Goal: Task Accomplishment & Management: Manage account settings

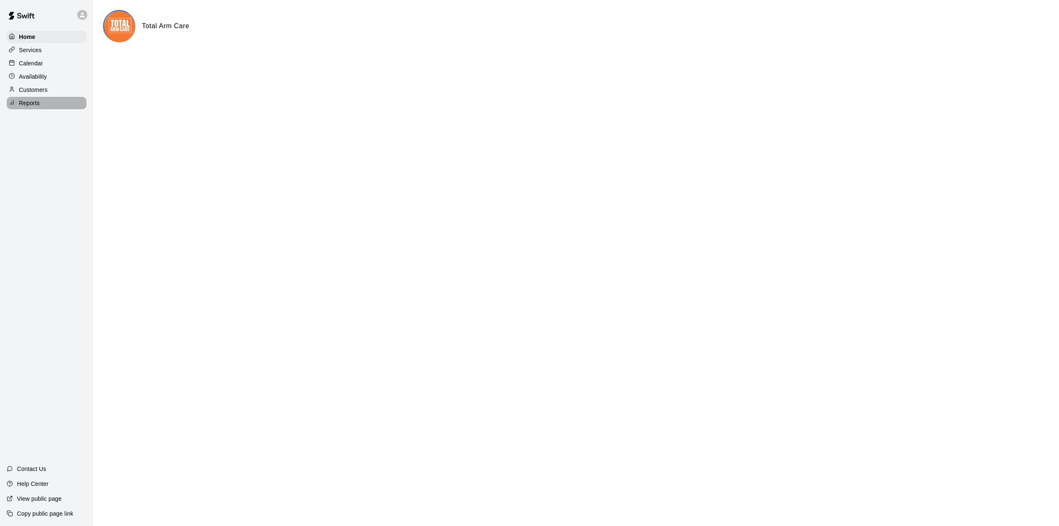
click at [33, 105] on p "Reports" at bounding box center [29, 103] width 21 height 8
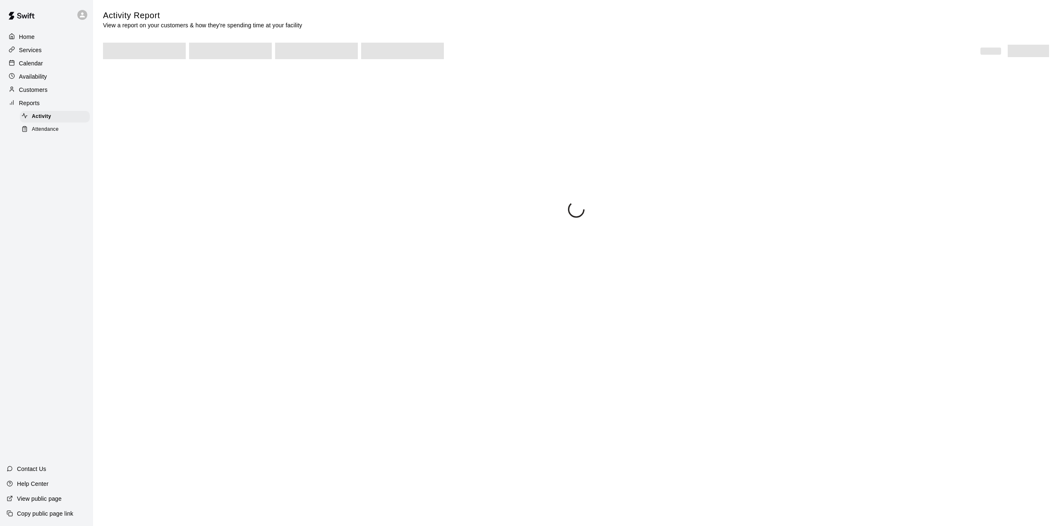
click at [36, 91] on p "Customers" at bounding box center [33, 90] width 29 height 8
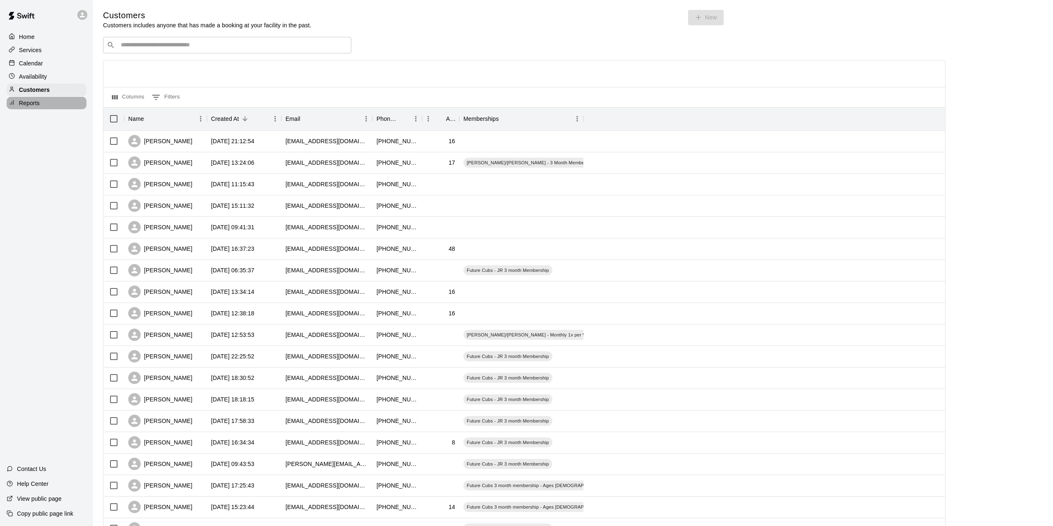
click at [32, 103] on p "Reports" at bounding box center [29, 103] width 21 height 8
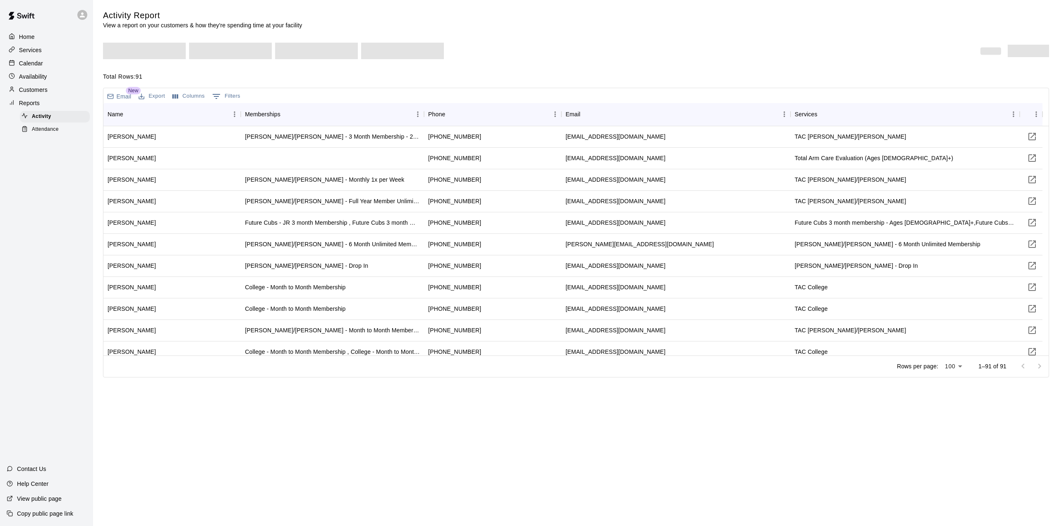
click at [54, 132] on span "Attendance" at bounding box center [45, 129] width 27 height 8
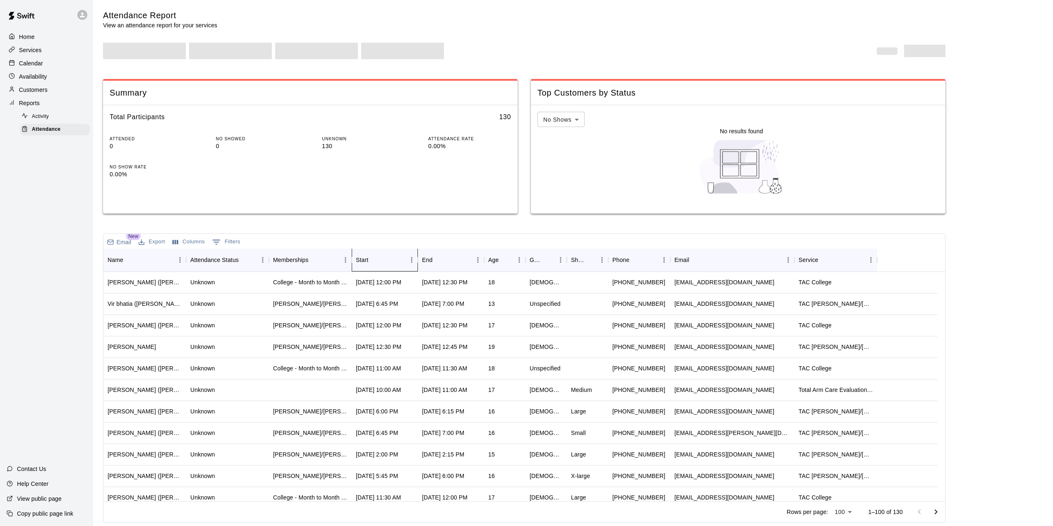
click at [388, 264] on div "Start" at bounding box center [381, 259] width 50 height 23
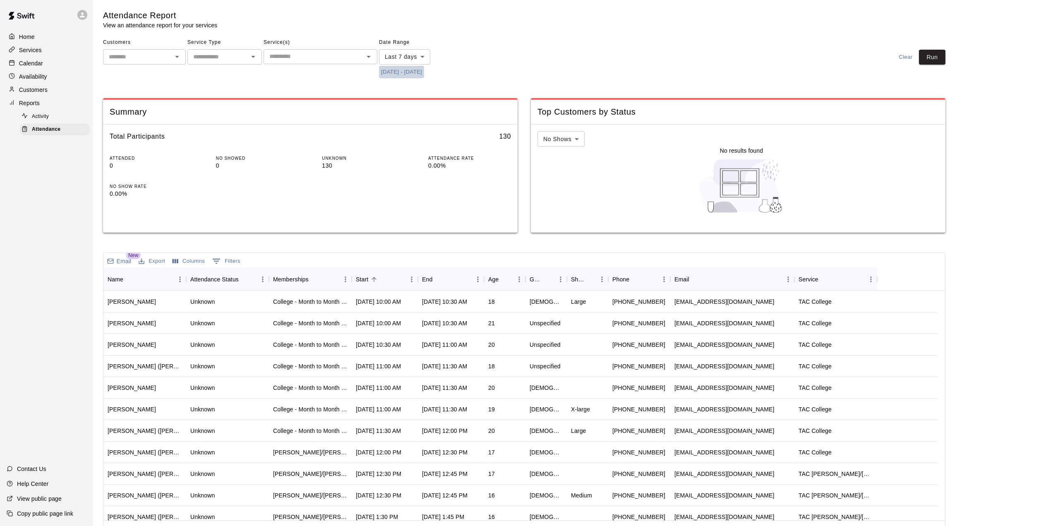
click at [419, 72] on button "[DATE] - [DATE]" at bounding box center [401, 72] width 45 height 13
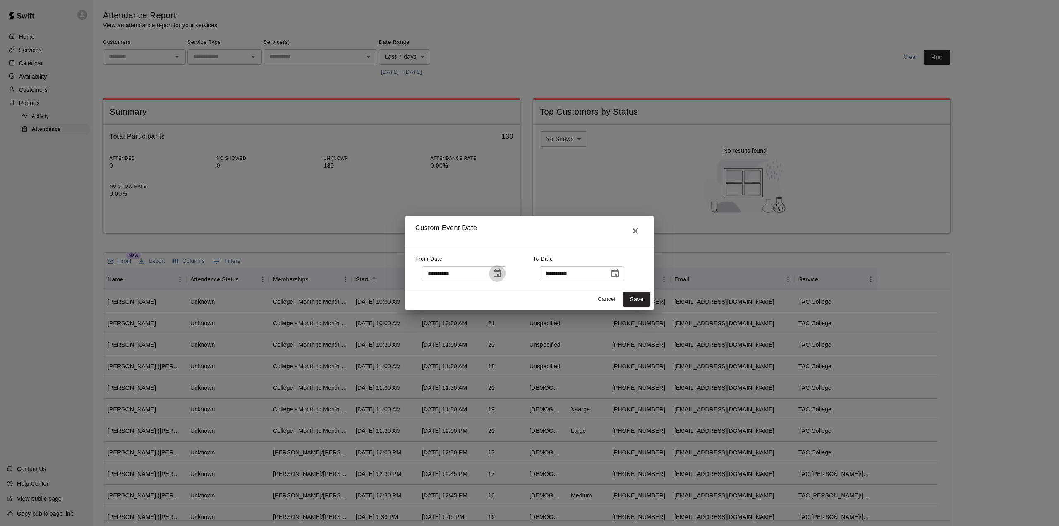
click at [502, 273] on icon "Choose date, selected date is Aug 6, 2025" at bounding box center [497, 273] width 10 height 10
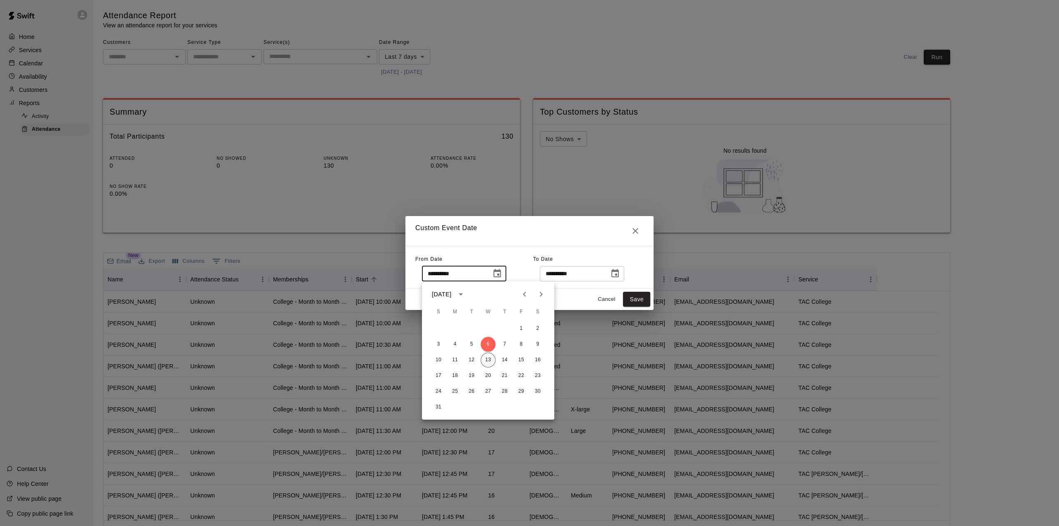
click at [493, 360] on button "13" at bounding box center [488, 359] width 15 height 15
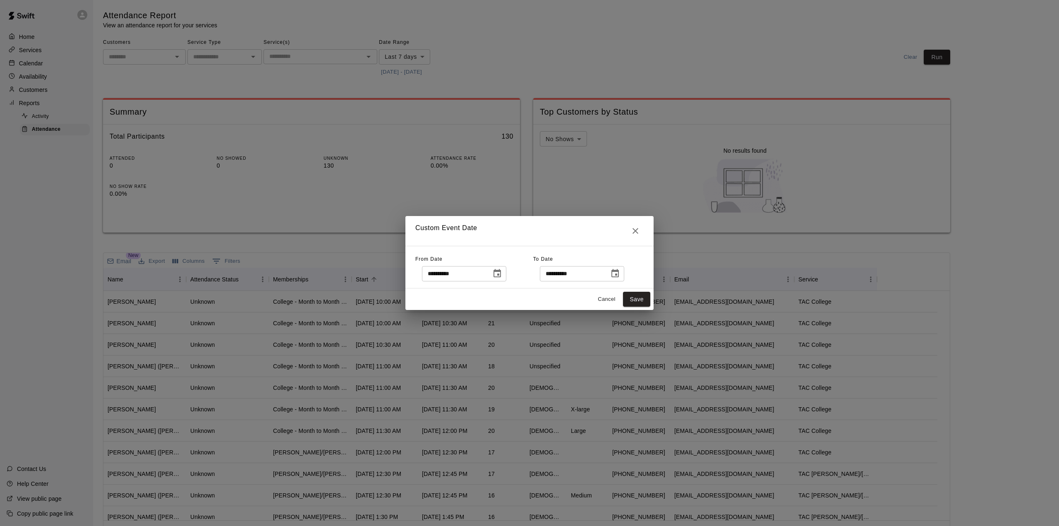
type input "**********"
click at [643, 297] on button "Save" at bounding box center [636, 299] width 27 height 15
type input "******"
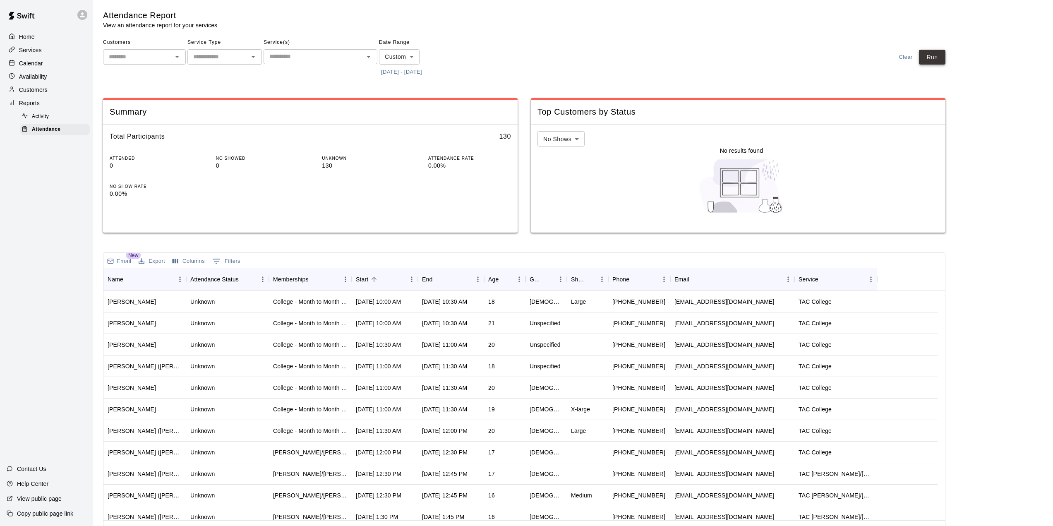
click at [937, 54] on button "Run" at bounding box center [932, 57] width 26 height 15
click at [392, 281] on div "Start" at bounding box center [381, 279] width 50 height 23
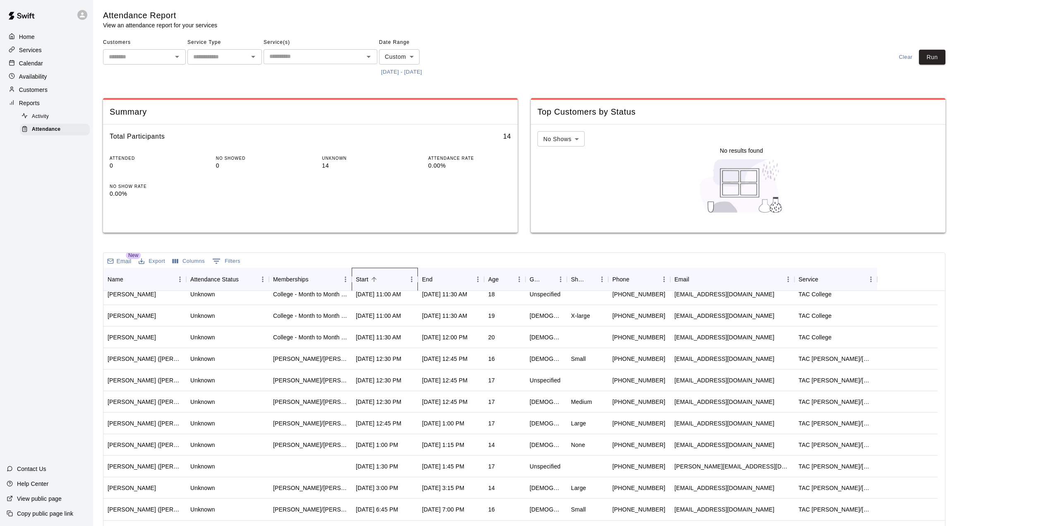
scroll to position [0, 0]
click at [416, 510] on div "[DATE] 6:45 PM" at bounding box center [385, 509] width 66 height 22
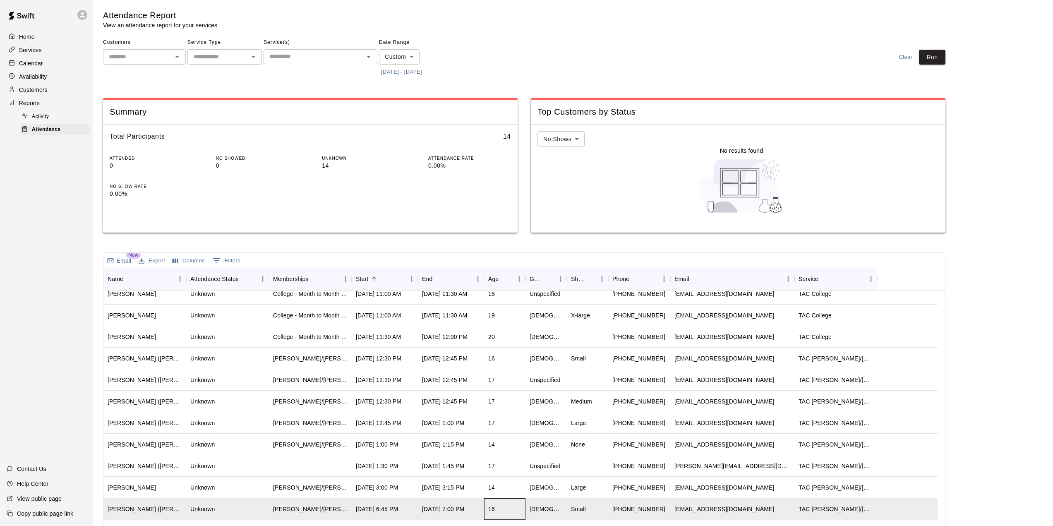
click at [513, 507] on div "16" at bounding box center [504, 509] width 41 height 22
click at [509, 488] on div "14" at bounding box center [504, 488] width 41 height 22
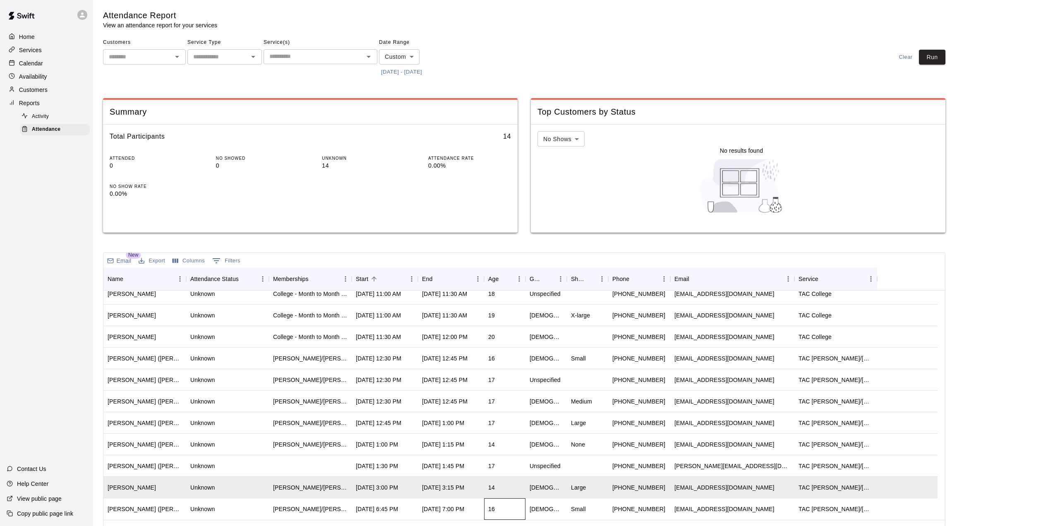
click at [503, 504] on div "16" at bounding box center [504, 509] width 41 height 22
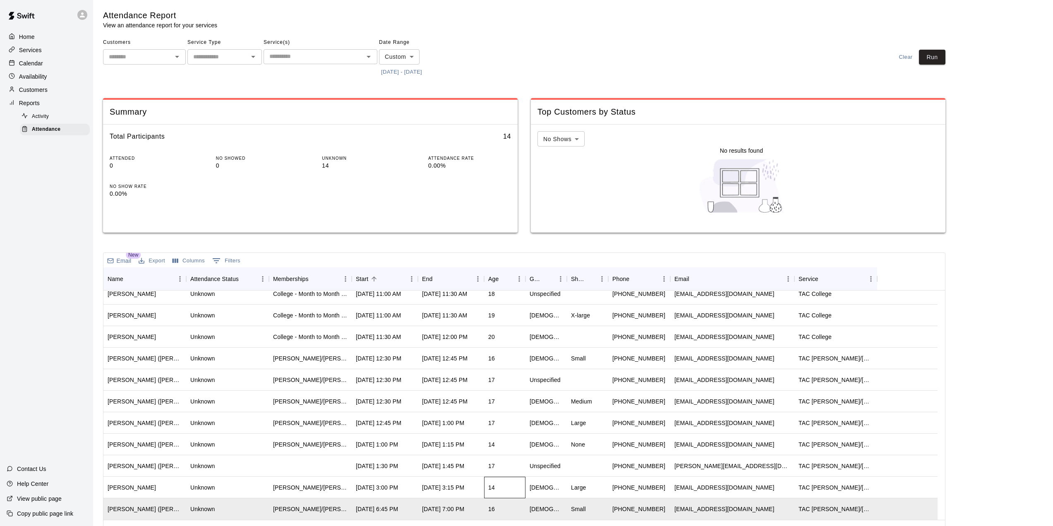
click at [506, 489] on div "14" at bounding box center [504, 488] width 41 height 22
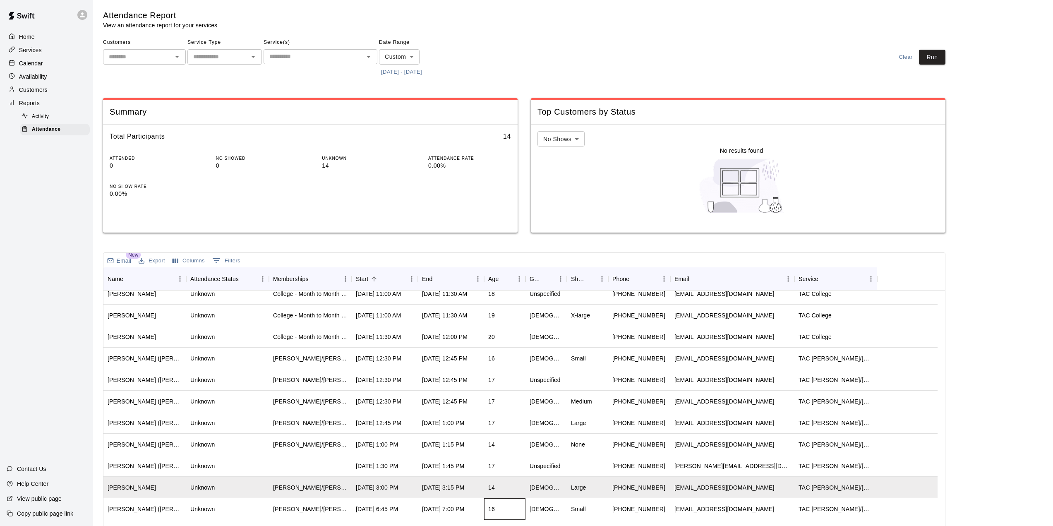
click at [507, 505] on div "16" at bounding box center [504, 509] width 41 height 22
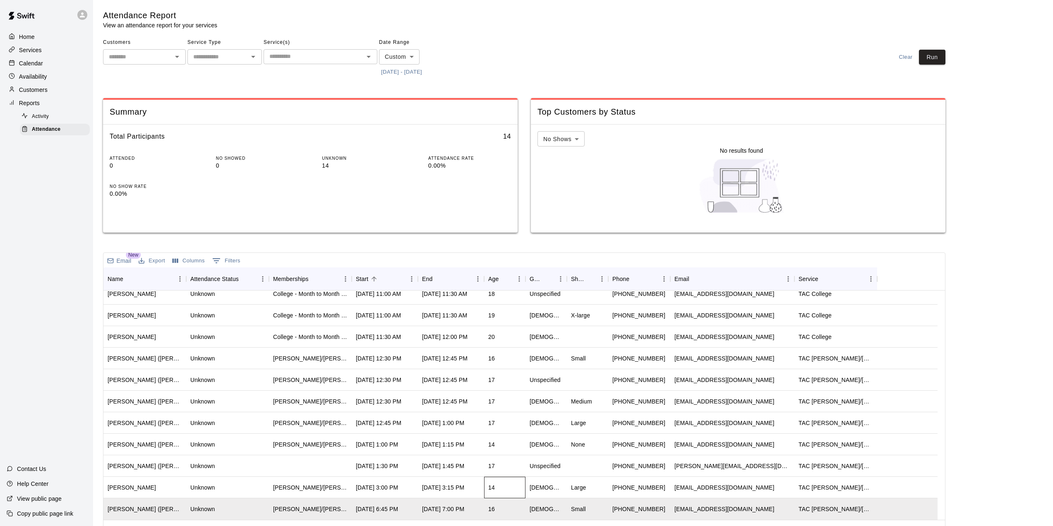
click at [506, 491] on div "14" at bounding box center [504, 488] width 41 height 22
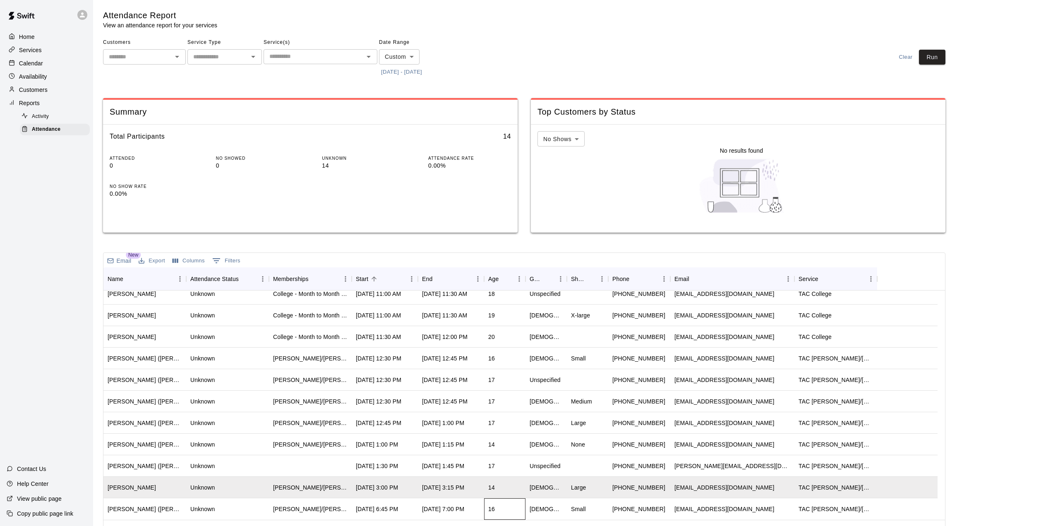
click at [503, 505] on div "16" at bounding box center [504, 509] width 41 height 22
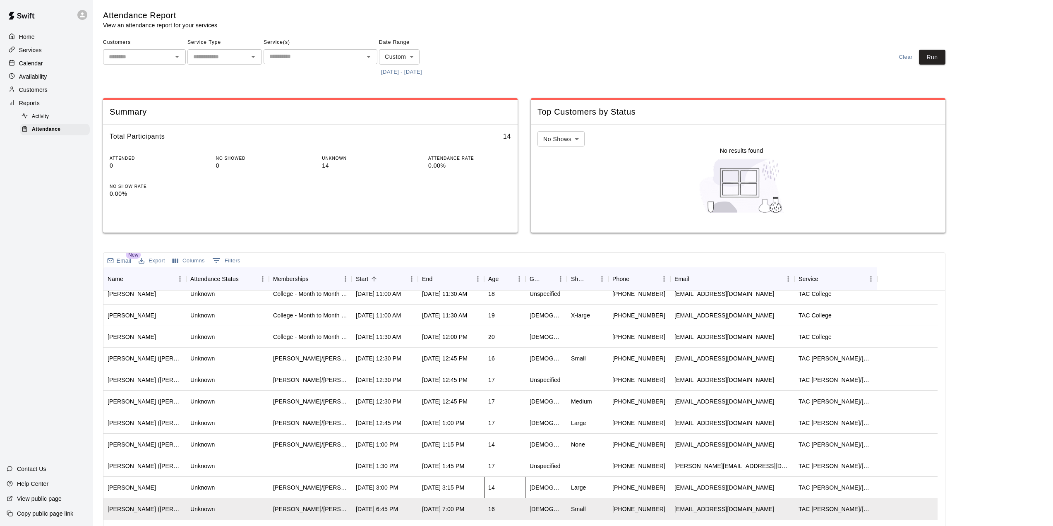
click at [501, 486] on div "14" at bounding box center [504, 488] width 41 height 22
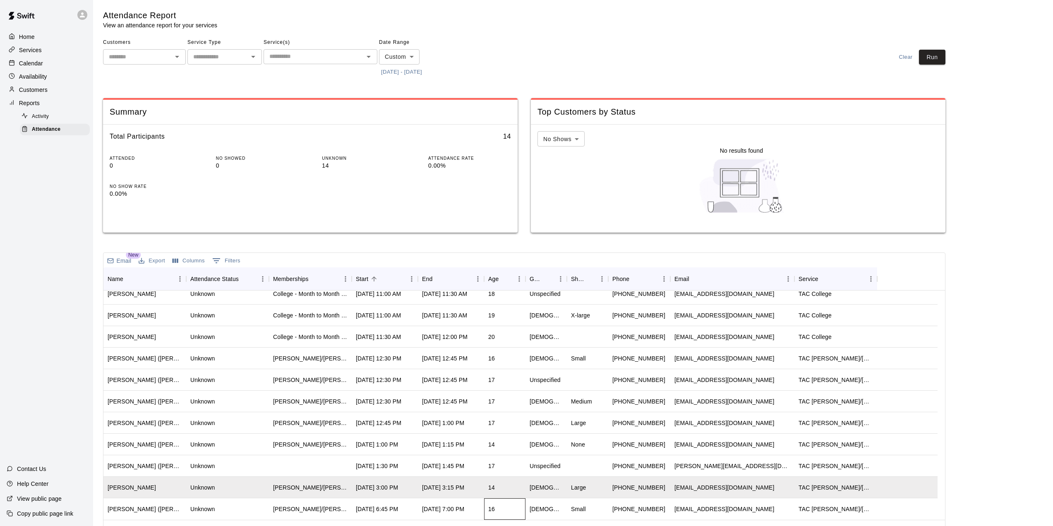
click at [502, 509] on div "16" at bounding box center [504, 509] width 41 height 22
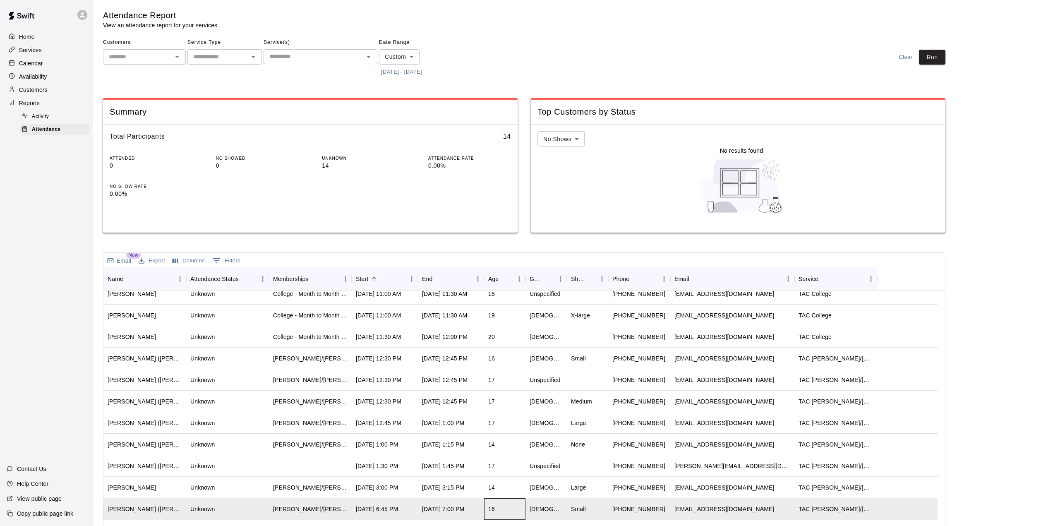
scroll to position [19, 0]
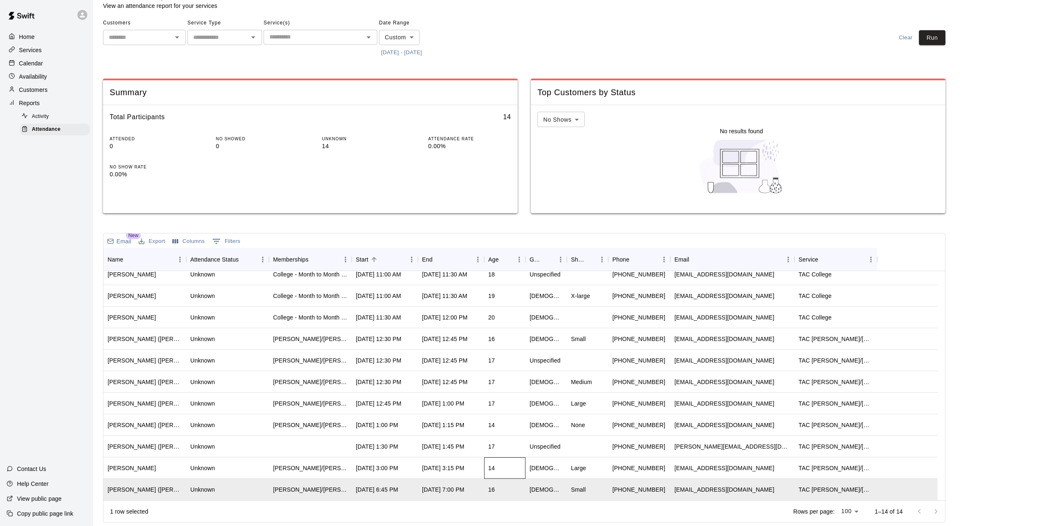
click at [510, 469] on div "14" at bounding box center [504, 468] width 41 height 22
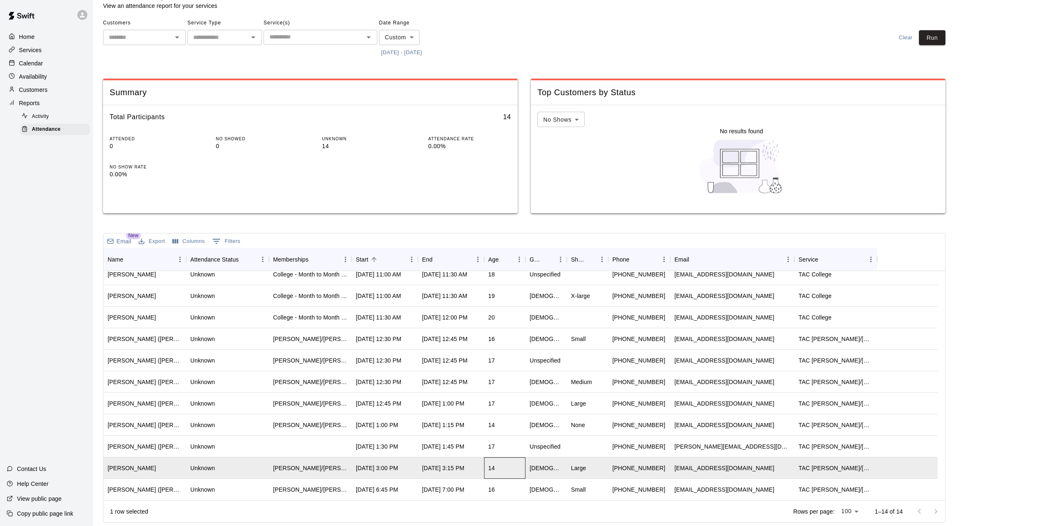
click at [508, 469] on div "14" at bounding box center [504, 468] width 41 height 22
click at [504, 493] on div "16" at bounding box center [504, 490] width 41 height 22
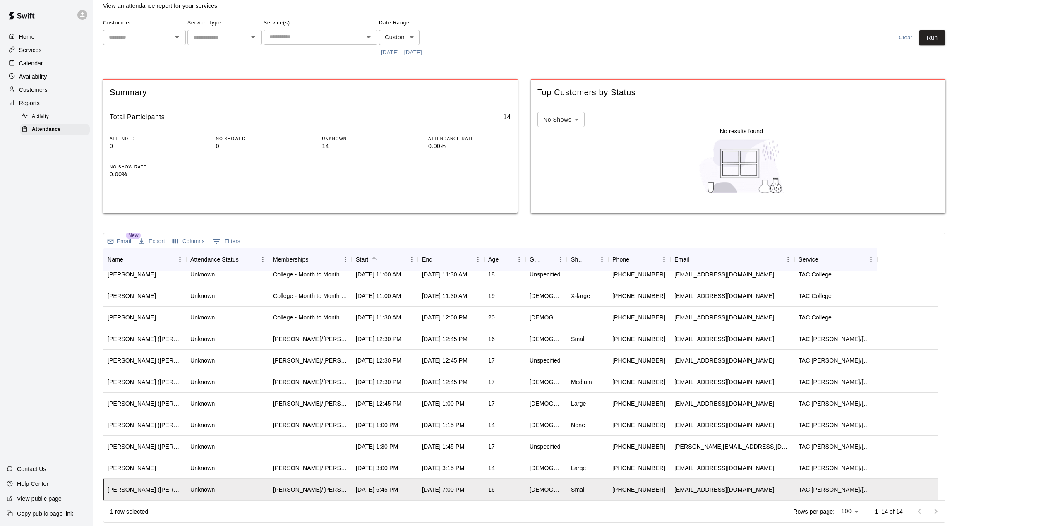
click at [145, 486] on div "[PERSON_NAME] ([PERSON_NAME])" at bounding box center [145, 489] width 74 height 8
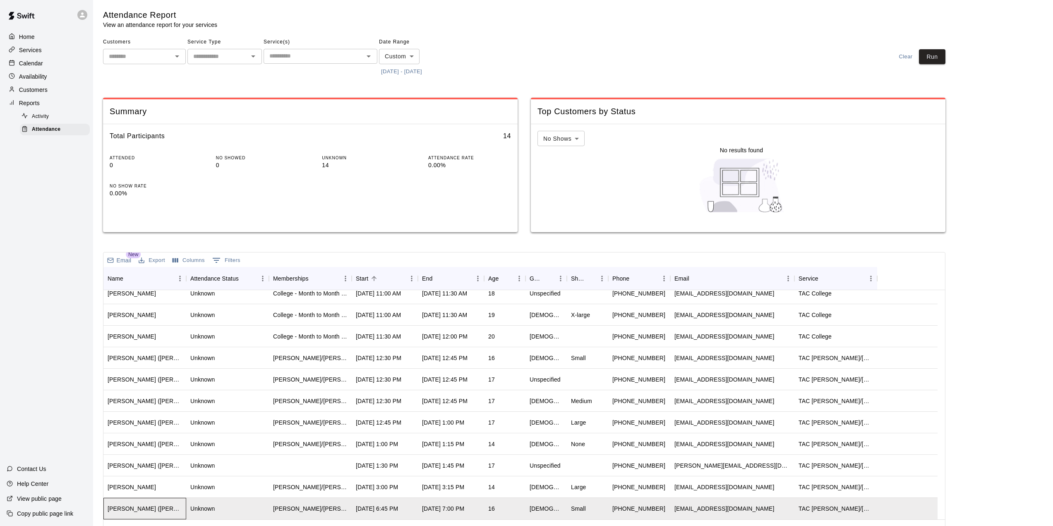
scroll to position [0, 0]
click at [48, 92] on div "Customers" at bounding box center [47, 90] width 80 height 12
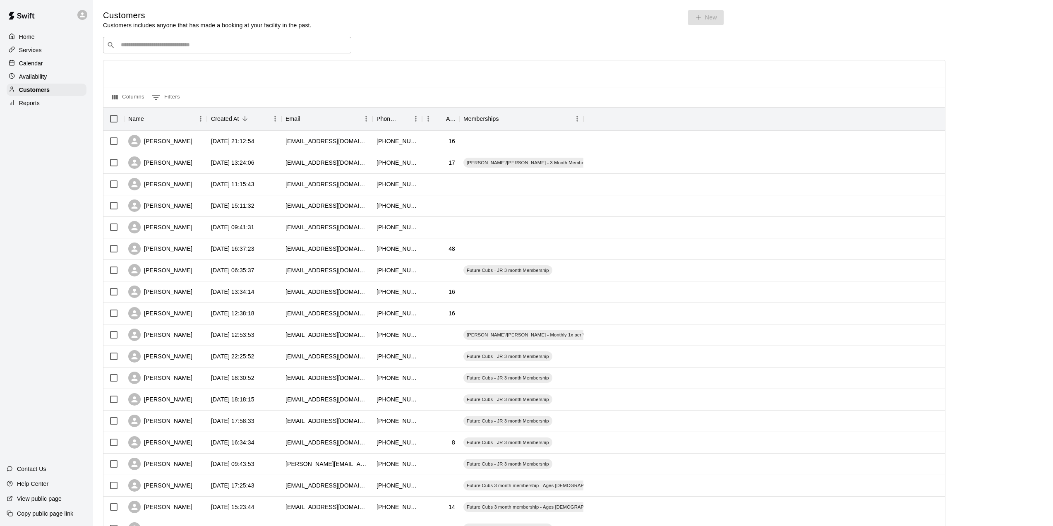
click at [145, 49] on input "Search customers by name or email" at bounding box center [232, 45] width 229 height 8
type input "***"
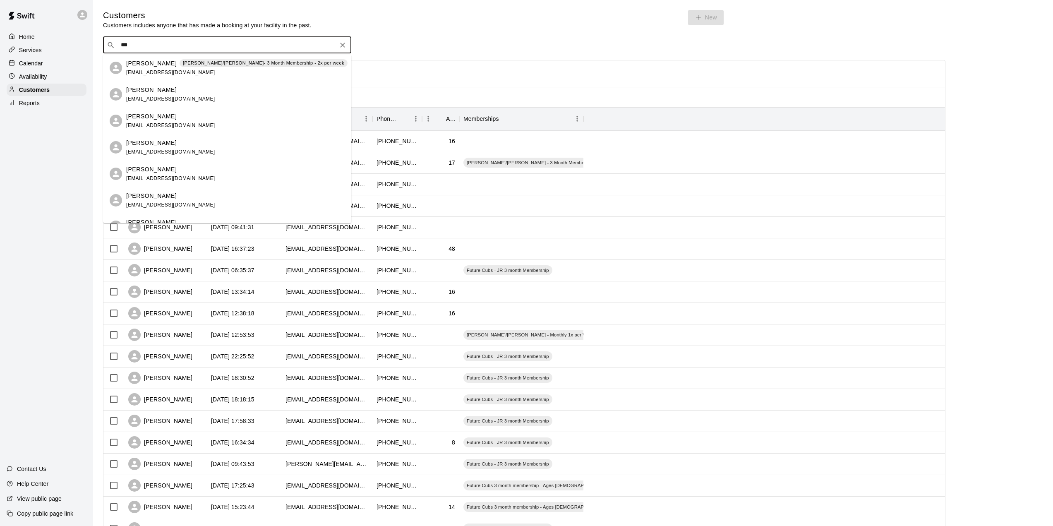
click at [168, 68] on div "[PERSON_NAME] [PERSON_NAME]/[PERSON_NAME]- 3 Month Membership - 2x per week [EM…" at bounding box center [236, 68] width 221 height 18
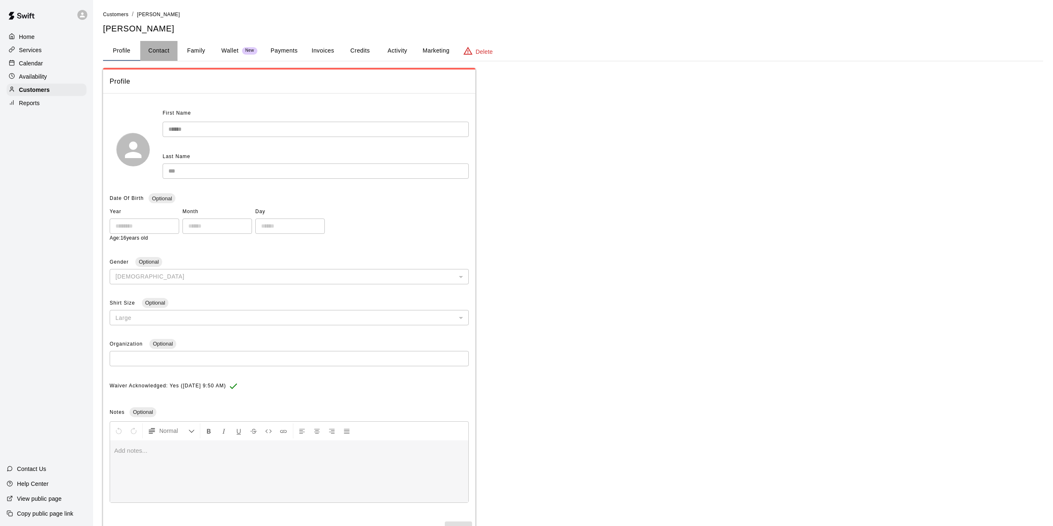
click at [165, 53] on button "Contact" at bounding box center [158, 51] width 37 height 20
select select "**"
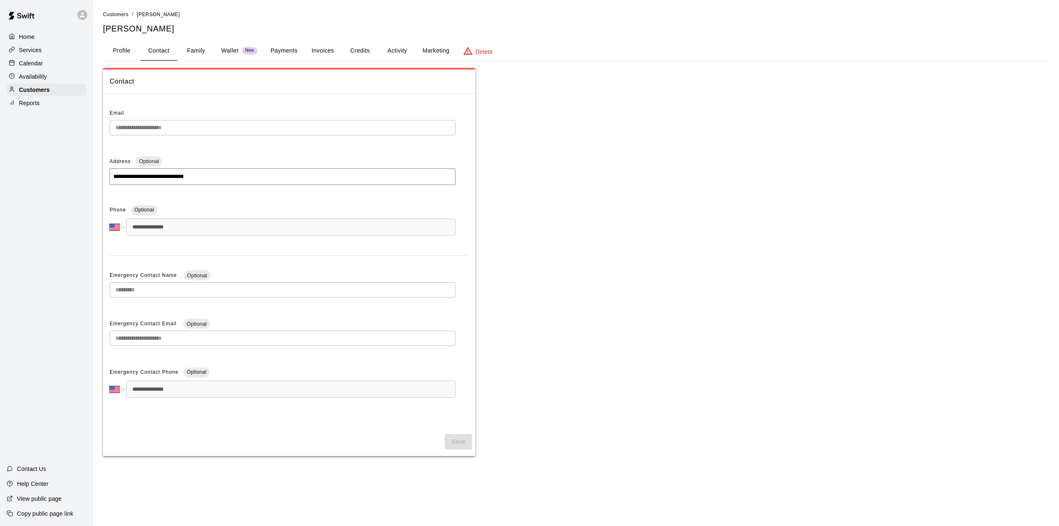
click at [550, 267] on div "**********" at bounding box center [576, 262] width 946 height 388
click at [39, 104] on p "Reports" at bounding box center [29, 103] width 21 height 8
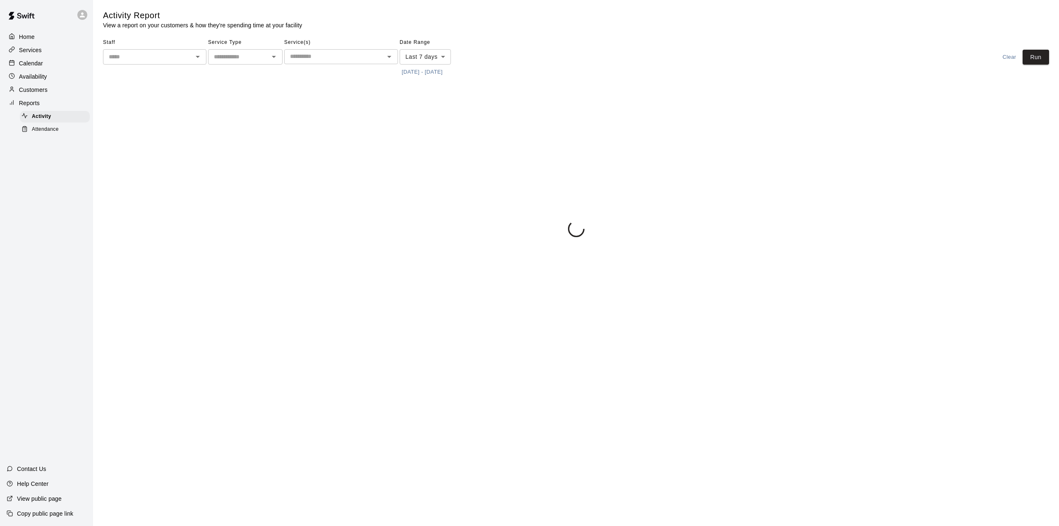
click at [64, 133] on div "Attendance" at bounding box center [55, 130] width 70 height 12
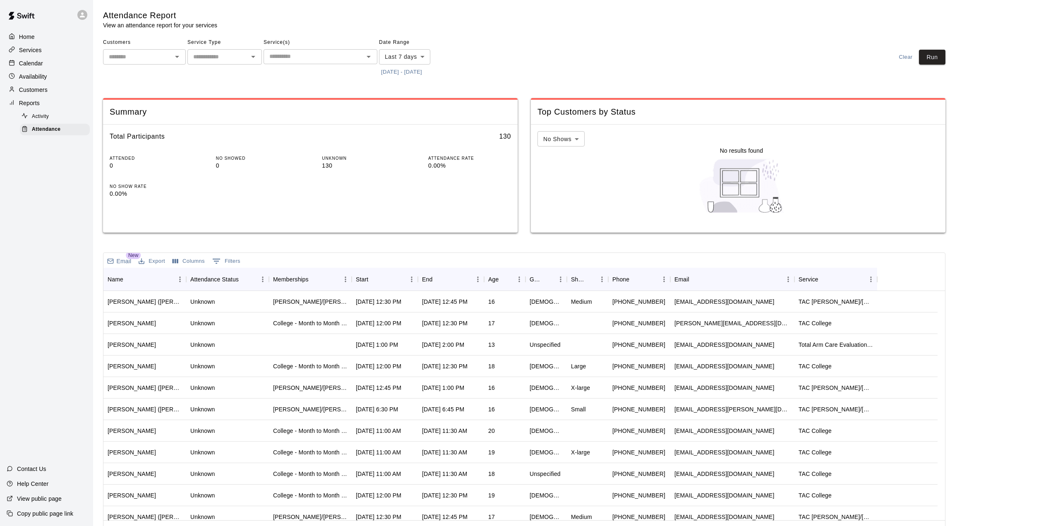
click at [417, 69] on button "[DATE] - [DATE]" at bounding box center [401, 72] width 45 height 13
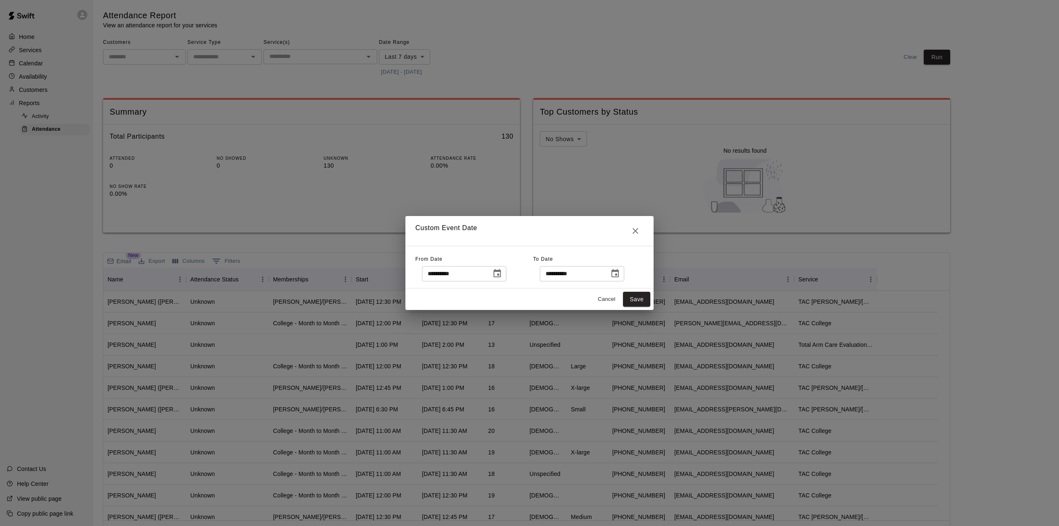
click at [502, 276] on icon "Choose date, selected date is Aug 6, 2025" at bounding box center [497, 273] width 10 height 10
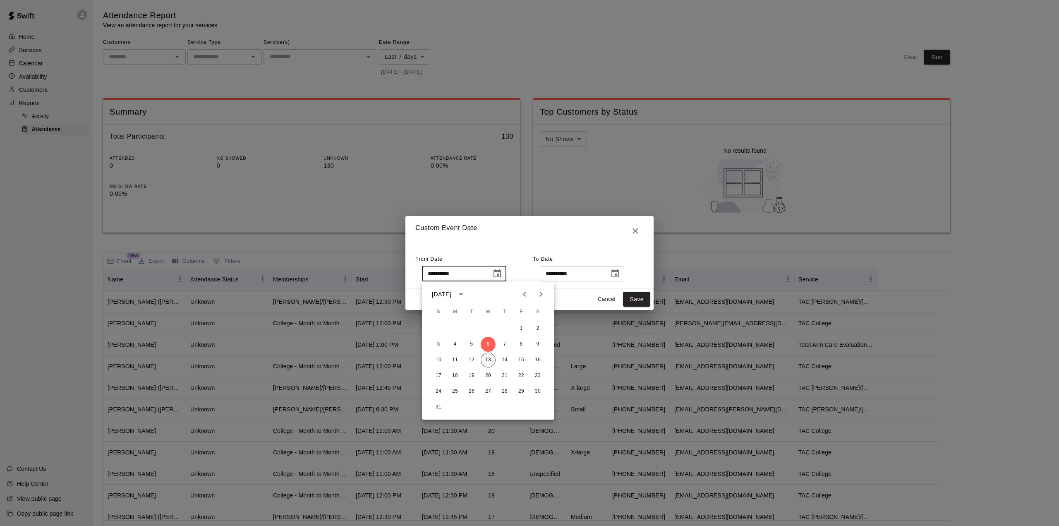
click at [486, 360] on button "13" at bounding box center [488, 359] width 15 height 15
type input "**********"
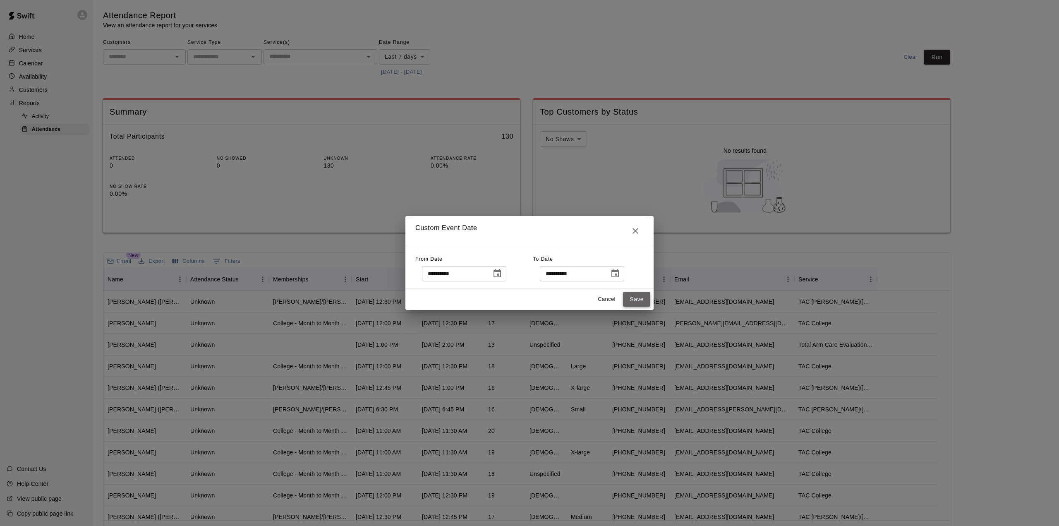
click at [634, 297] on button "Save" at bounding box center [636, 299] width 27 height 15
type input "******"
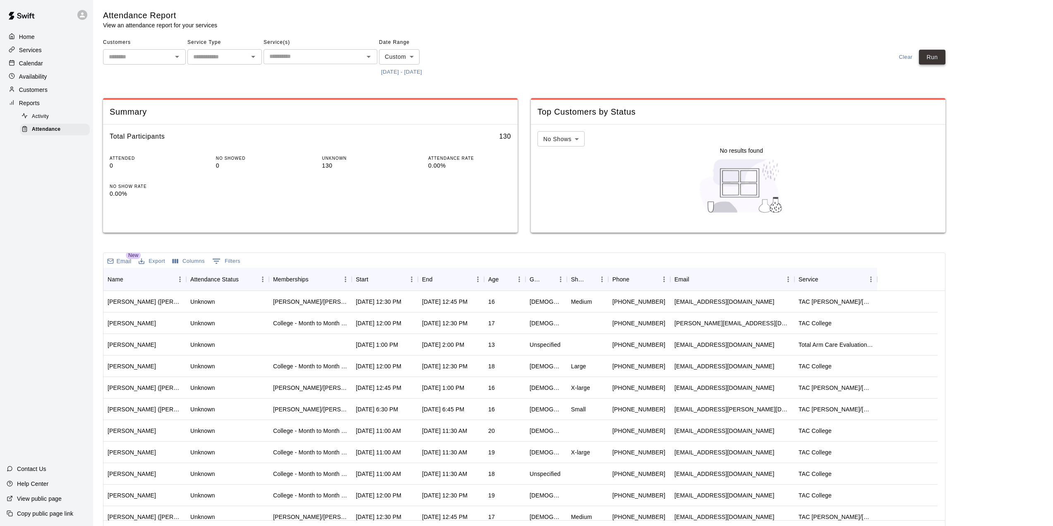
click at [939, 59] on button "Run" at bounding box center [932, 57] width 26 height 15
click at [384, 281] on div "Start" at bounding box center [381, 279] width 50 height 23
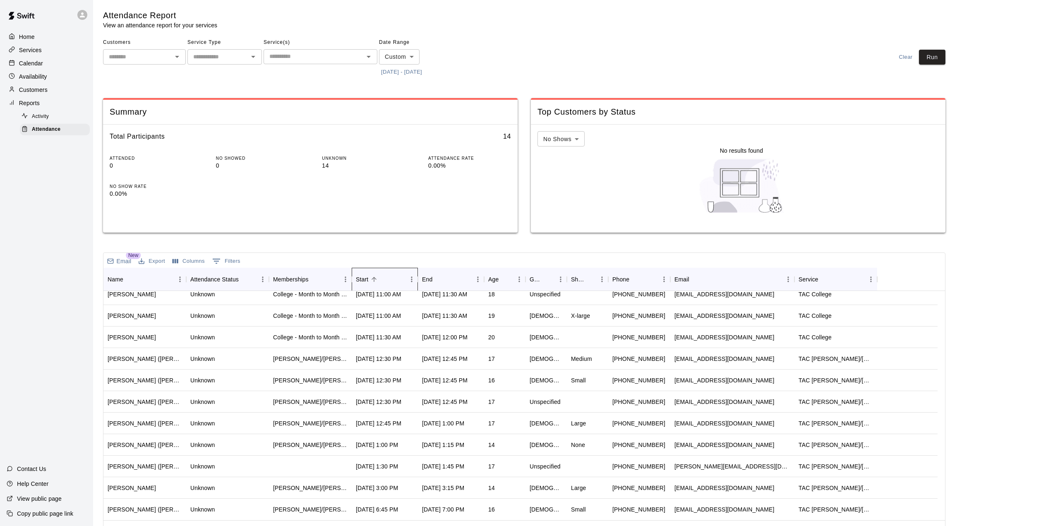
scroll to position [0, 0]
click at [37, 88] on p "Customers" at bounding box center [33, 90] width 29 height 8
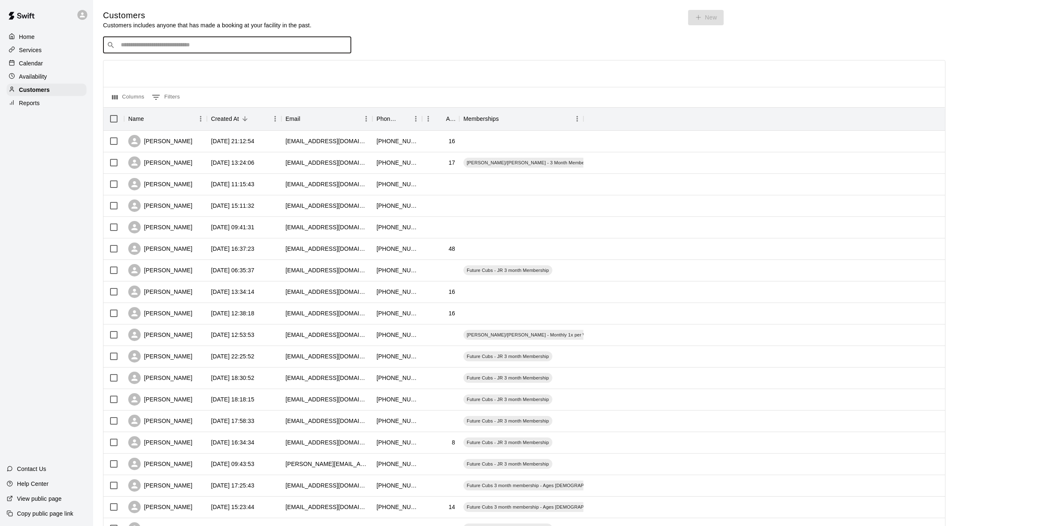
click at [184, 46] on input "Search customers by name or email" at bounding box center [232, 45] width 229 height 8
type input "***"
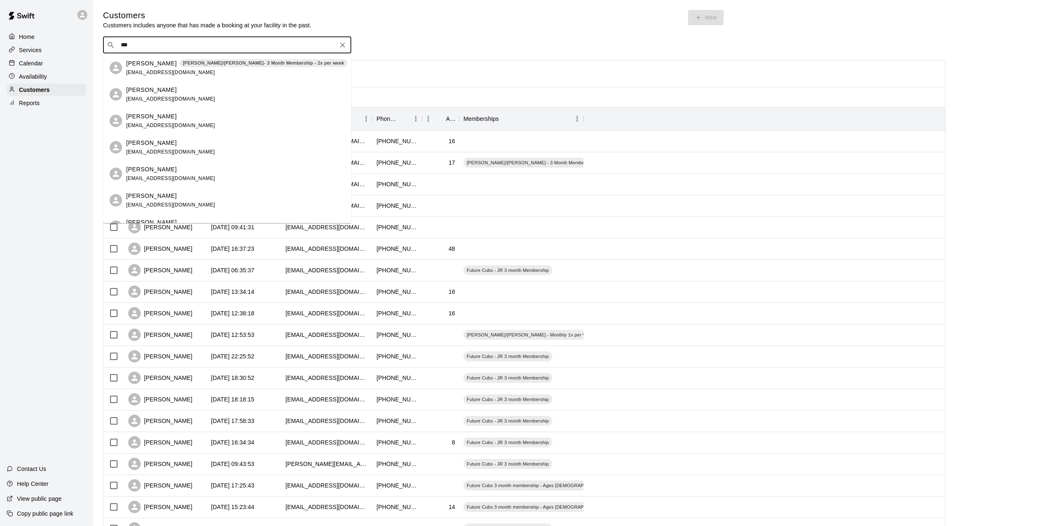
click at [156, 73] on span "[EMAIL_ADDRESS][DOMAIN_NAME]" at bounding box center [170, 72] width 89 height 6
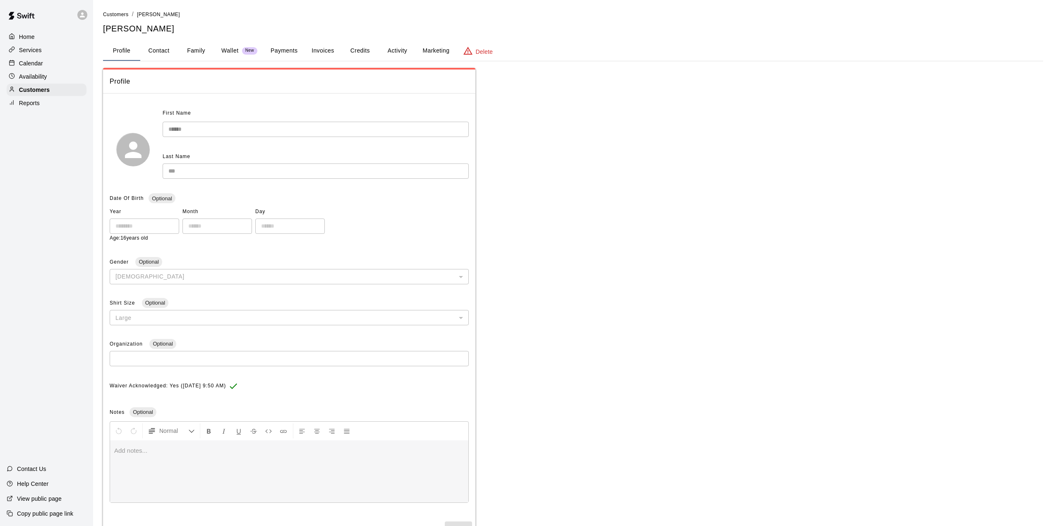
drag, startPoint x: 149, startPoint y: 52, endPoint x: 172, endPoint y: 54, distance: 23.3
click at [151, 52] on button "Contact" at bounding box center [158, 51] width 37 height 20
select select "**"
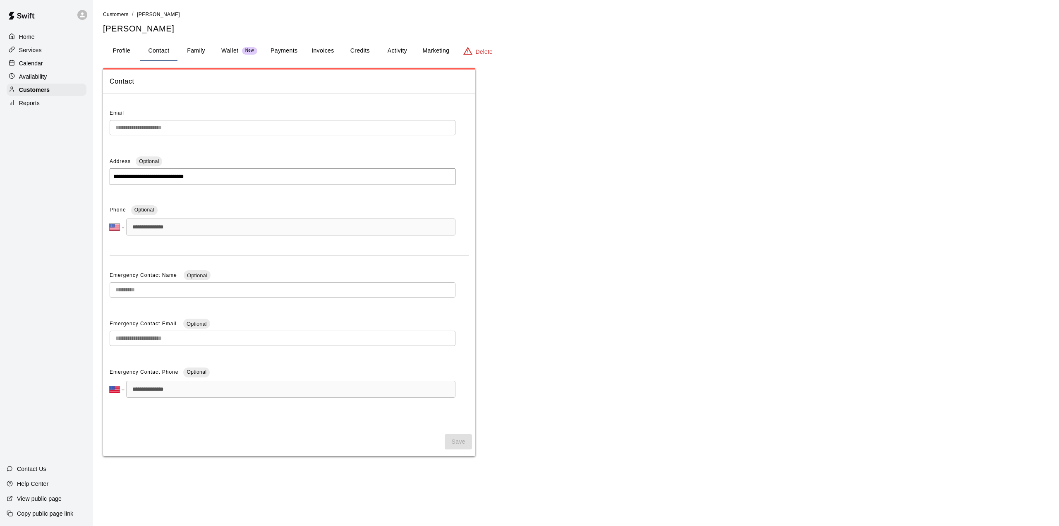
click at [195, 52] on button "Family" at bounding box center [195, 51] width 37 height 20
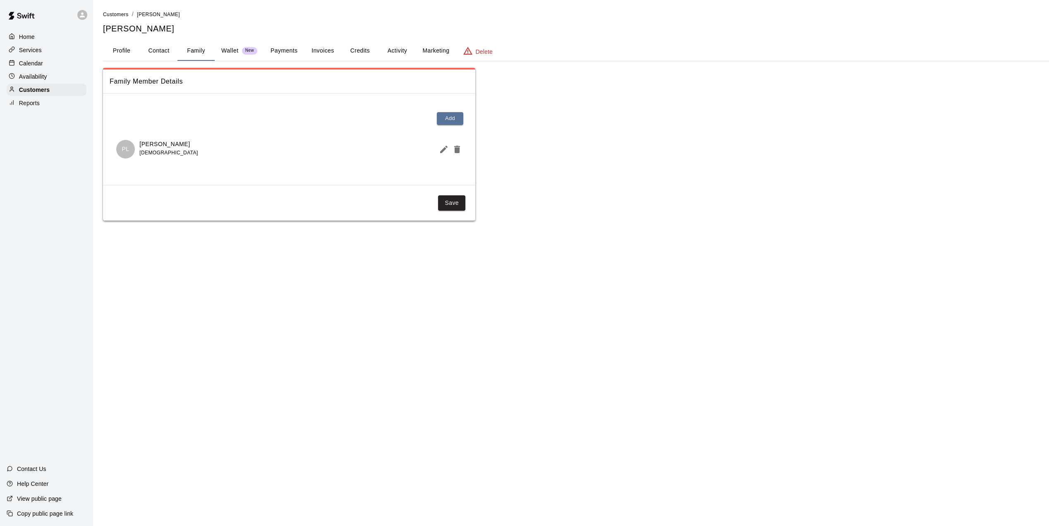
click at [170, 51] on button "Contact" at bounding box center [158, 51] width 37 height 20
select select "**"
